Goal: Check status: Check status

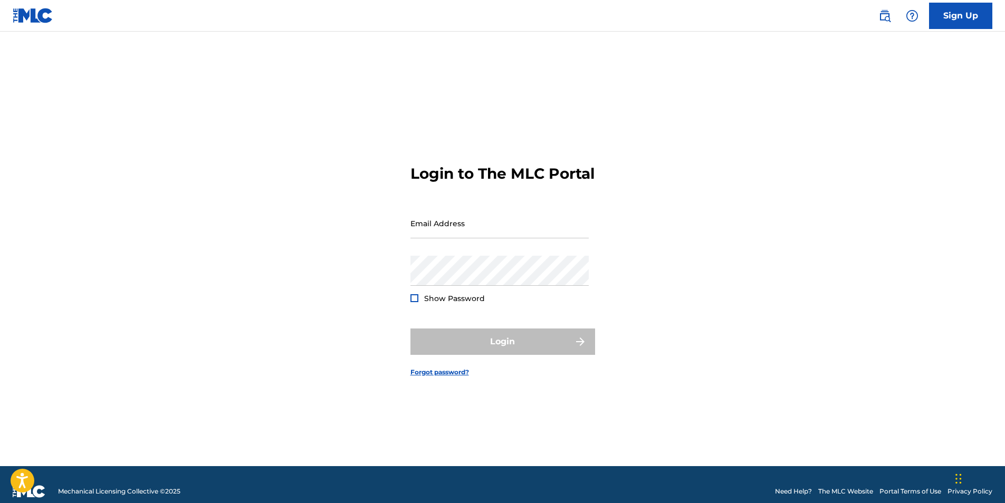
type input "[EMAIL_ADDRESS][DOMAIN_NAME]"
click at [477, 347] on div "Login" at bounding box center [502, 342] width 185 height 26
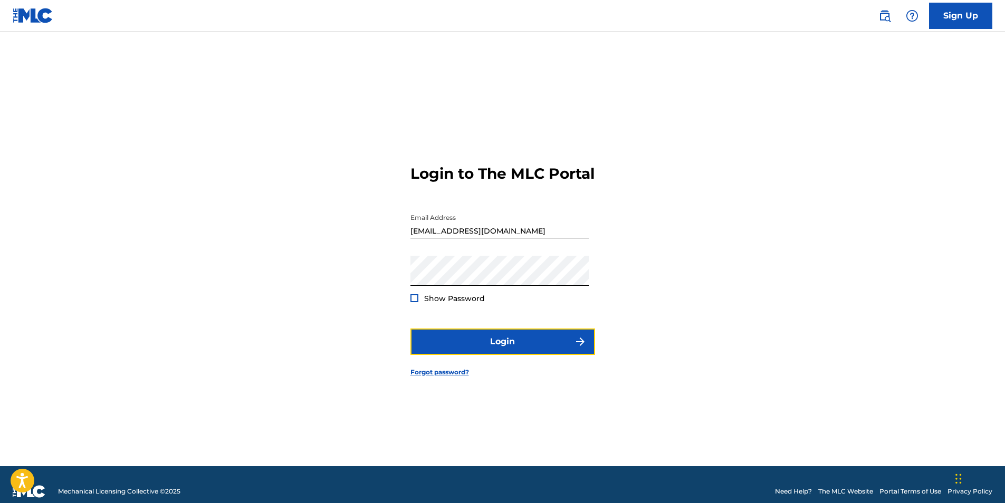
click at [477, 347] on button "Login" at bounding box center [502, 342] width 185 height 26
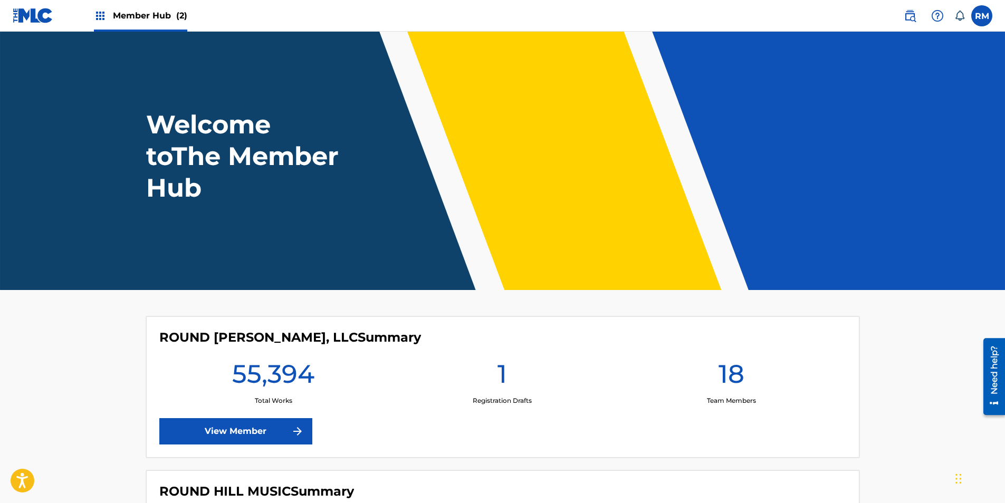
scroll to position [172, 0]
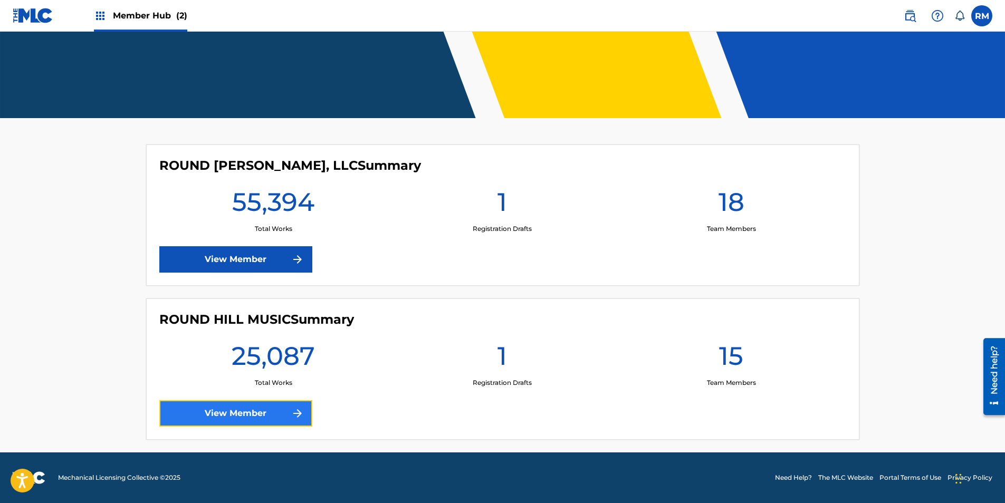
click at [271, 416] on link "View Member" at bounding box center [235, 413] width 153 height 26
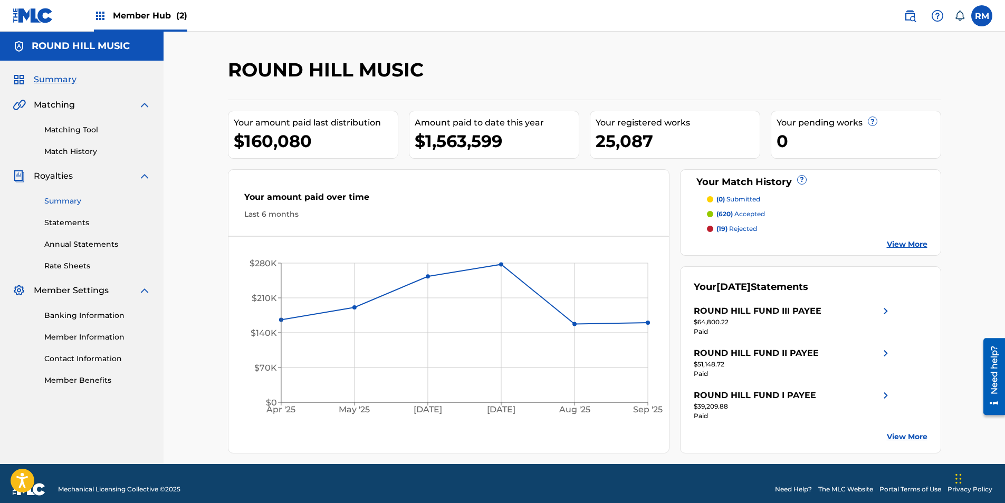
click at [71, 198] on link "Summary" at bounding box center [97, 201] width 107 height 11
